Goal: Task Accomplishment & Management: Use online tool/utility

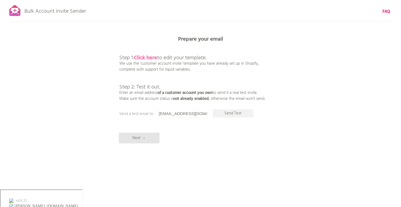
click at [146, 58] on b "Click here" at bounding box center [145, 58] width 23 height 9
drag, startPoint x: 204, startPoint y: 114, endPoint x: 155, endPoint y: 116, distance: 49.3
click at [155, 0] on div "Prepare your email Step 1: Click here to edit your template. We use the 'custom…" at bounding box center [200, 0] width 401 height 0
click at [237, 115] on p "Send Test" at bounding box center [232, 113] width 41 height 8
click at [166, 112] on input "[PERSON_NAME][EMAIL_ADDRESS][DOMAIN_NAME]" at bounding box center [183, 113] width 54 height 8
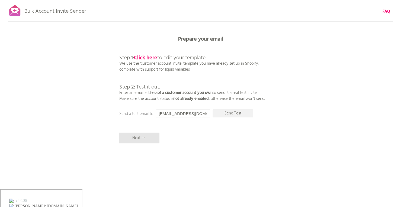
click at [173, 113] on input "[EMAIL_ADDRESS][DOMAIN_NAME]" at bounding box center [183, 113] width 54 height 8
type input "[EMAIL_ADDRESS][DOMAIN_NAME]"
click at [239, 115] on p "Send Test" at bounding box center [232, 113] width 41 height 8
click at [144, 144] on div "Bulk Account Invite Sender FAQ Synced all customers! Pause sending (This can ta…" at bounding box center [200, 95] width 401 height 190
click at [144, 139] on p "Next →" at bounding box center [139, 138] width 41 height 11
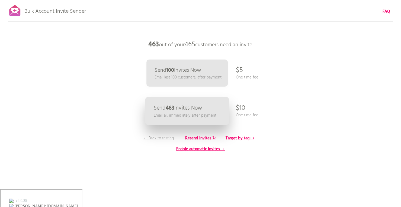
drag, startPoint x: 242, startPoint y: 110, endPoint x: 226, endPoint y: 109, distance: 15.8
click at [226, 125] on div "Send 463 Invites Now Email all, immediately after payment $10 One time fee" at bounding box center [200, 125] width 401 height 0
click at [186, 110] on p "Send 463 Invites Now" at bounding box center [177, 108] width 49 height 6
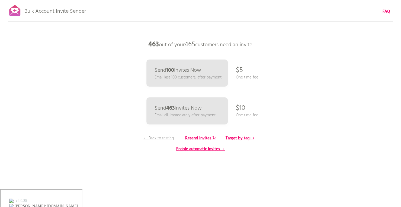
click at [330, 176] on div "Bulk Account Invite Sender FAQ Synced all customers! Pause sending (This can ta…" at bounding box center [200, 95] width 401 height 190
